Goal: Find specific page/section: Find specific page/section

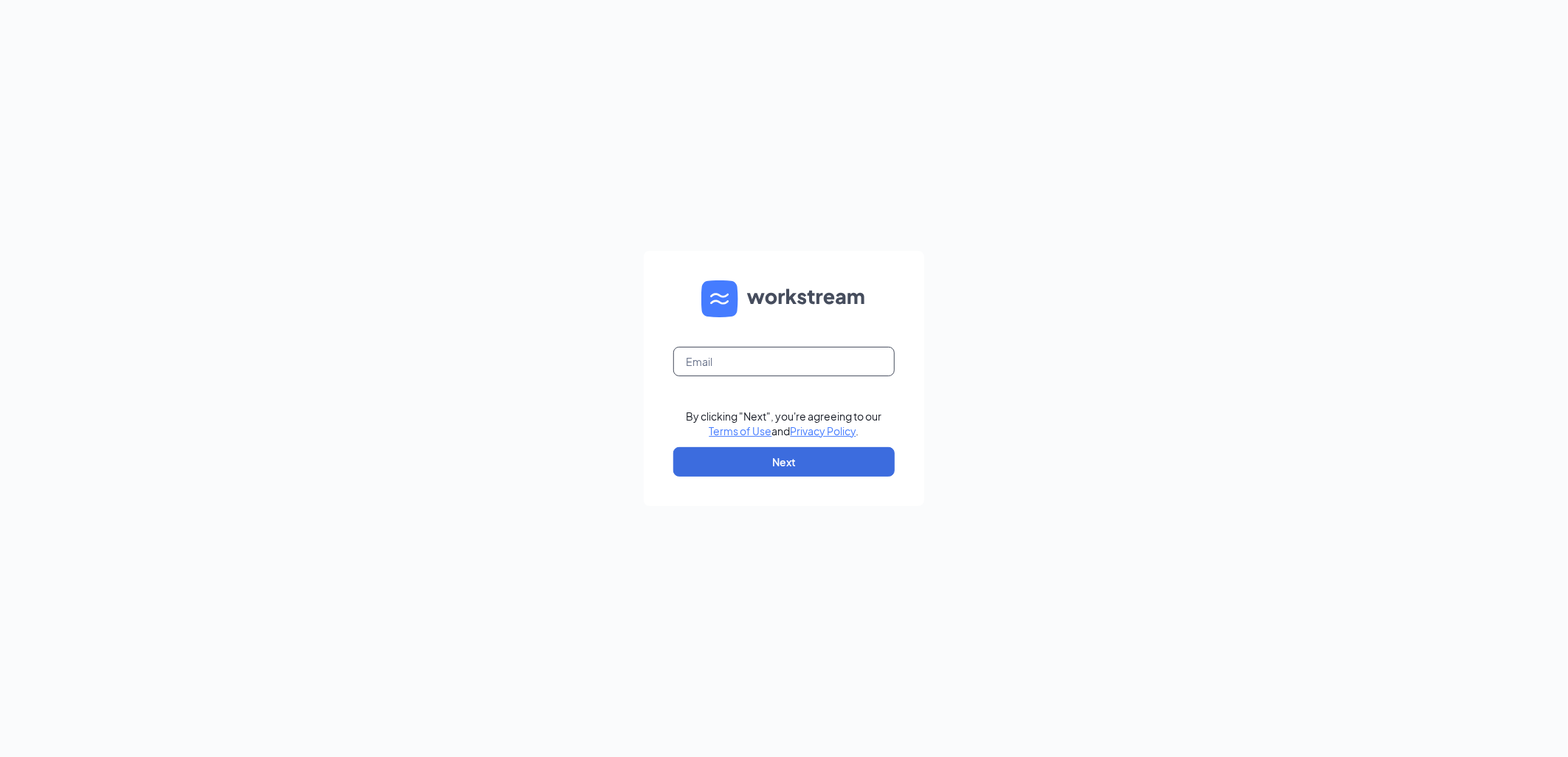
click at [735, 365] on input "text" at bounding box center [784, 362] width 221 height 30
type input "tracym@rmcburgers.com"
click at [755, 462] on button "Next" at bounding box center [784, 462] width 221 height 30
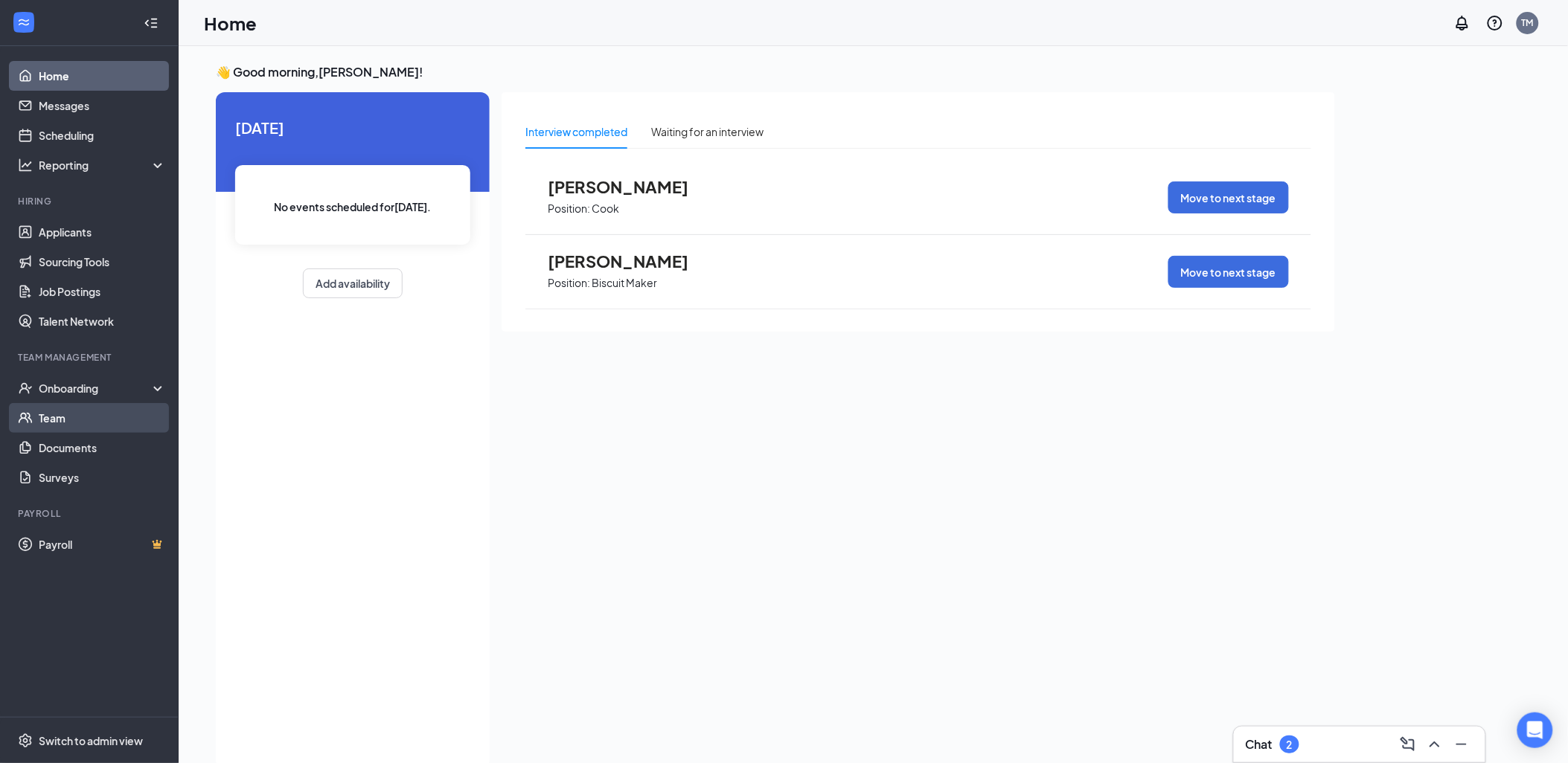
click at [62, 420] on link "Team" at bounding box center [102, 418] width 127 height 30
